Goal: Check status: Check status

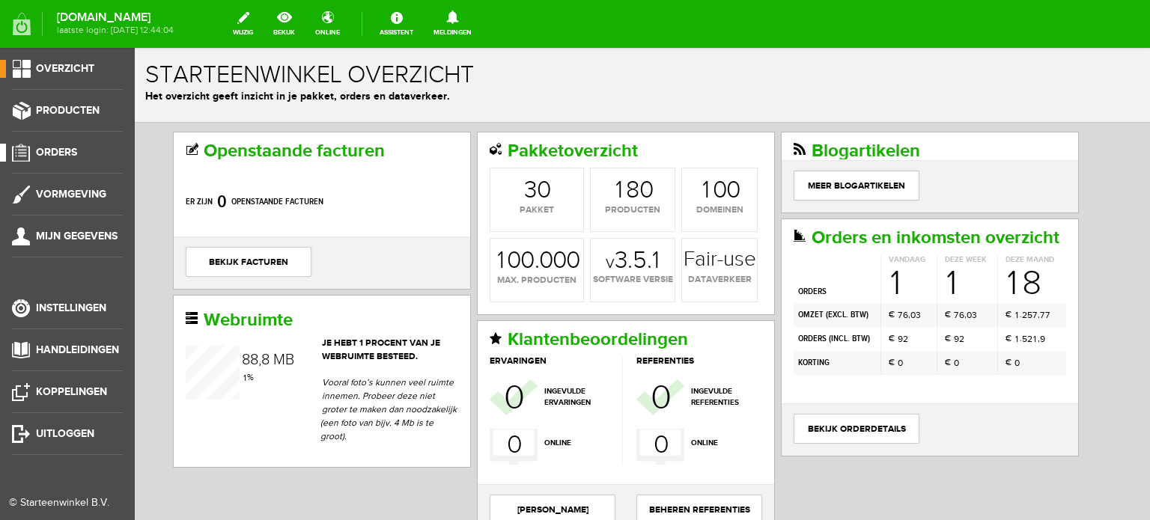
click at [64, 153] on span "Orders" at bounding box center [56, 152] width 41 height 13
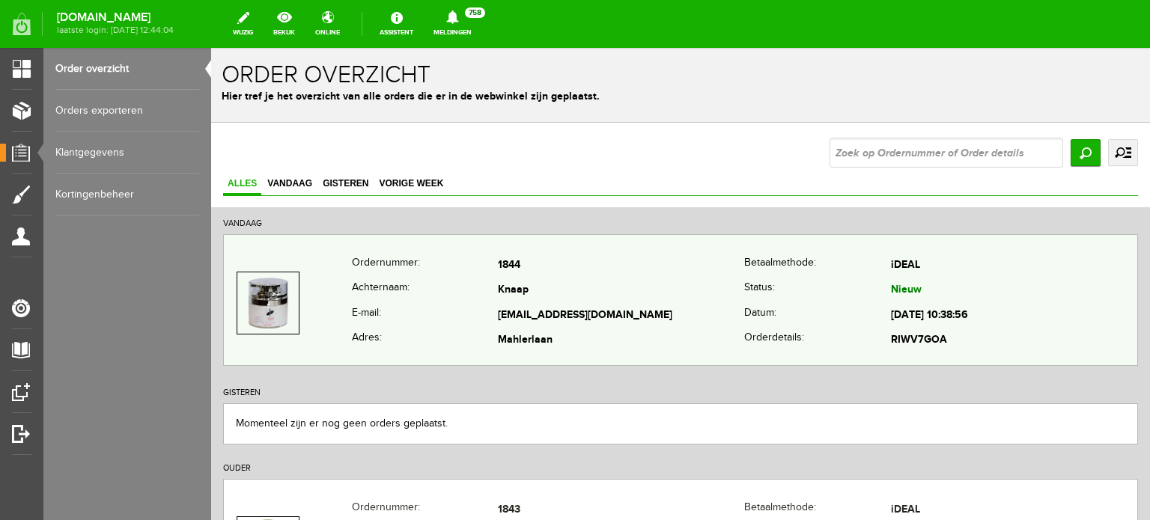
click at [512, 294] on td "Knaap" at bounding box center [621, 290] width 246 height 25
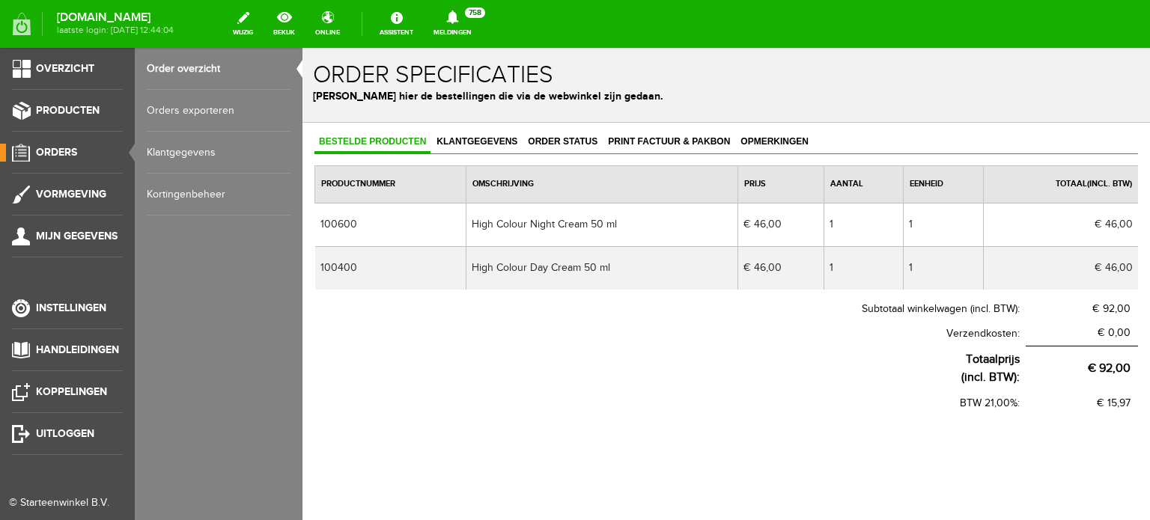
click at [64, 151] on span "Orders" at bounding box center [56, 152] width 41 height 13
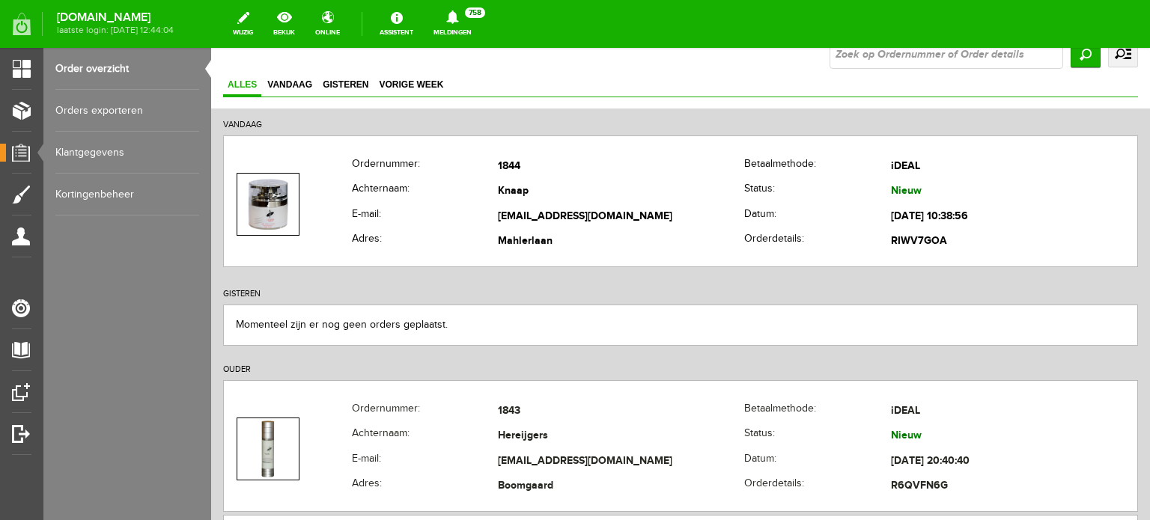
scroll to position [169, 0]
